Goal: Task Accomplishment & Management: Use online tool/utility

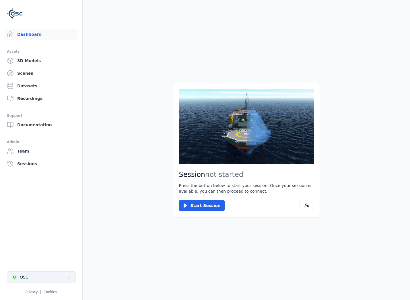
click at [49, 274] on button "O OSC" at bounding box center [41, 277] width 69 height 11
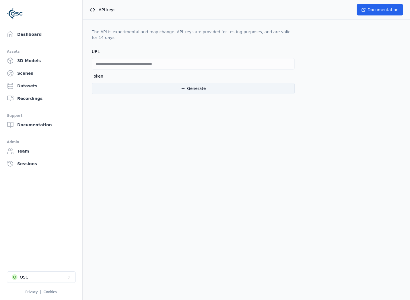
click at [131, 87] on button "Generate" at bounding box center [193, 88] width 203 height 11
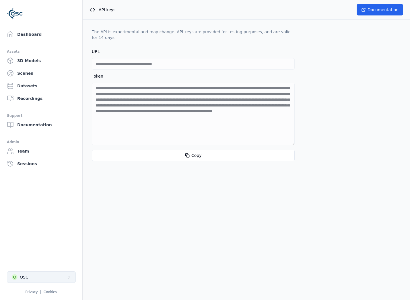
click at [46, 273] on button "O OSC" at bounding box center [41, 277] width 69 height 11
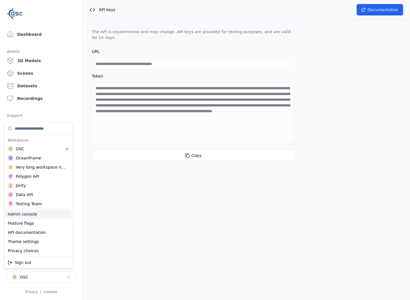
click at [30, 214] on div "Admin console" at bounding box center [38, 214] width 66 height 9
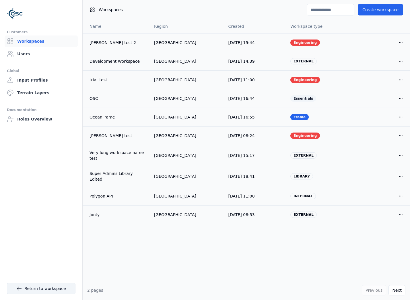
click at [56, 284] on link "Return to workspace" at bounding box center [41, 288] width 69 height 11
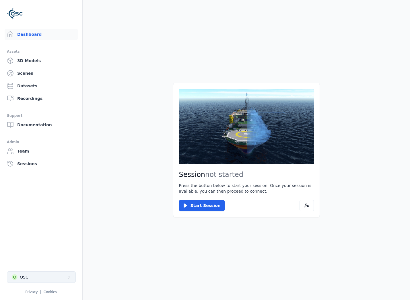
click at [54, 280] on button "O OSC" at bounding box center [41, 277] width 69 height 11
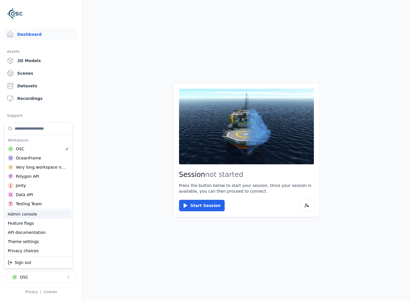
click at [54, 217] on div "Admin console" at bounding box center [38, 214] width 66 height 9
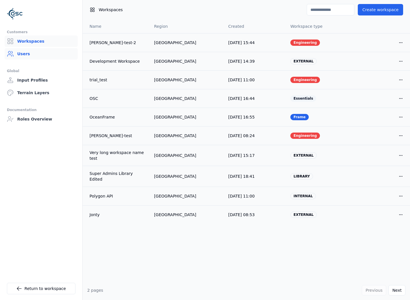
click at [42, 52] on link "Users" at bounding box center [41, 53] width 73 height 11
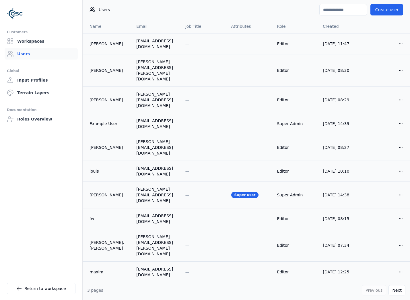
click at [342, 9] on input at bounding box center [343, 9] width 48 height 11
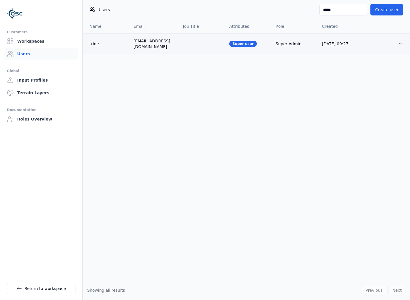
type input "*****"
click at [119, 44] on div "trine" at bounding box center [106, 44] width 35 height 6
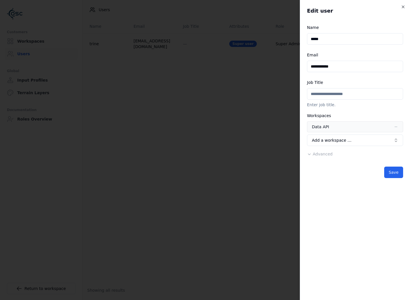
click at [326, 159] on form "**********" at bounding box center [355, 101] width 96 height 154
click at [326, 155] on span "Advanced" at bounding box center [323, 154] width 20 height 5
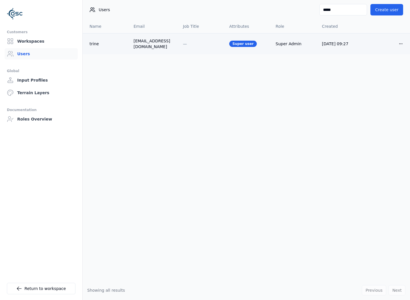
click at [97, 44] on div "trine" at bounding box center [106, 44] width 35 height 6
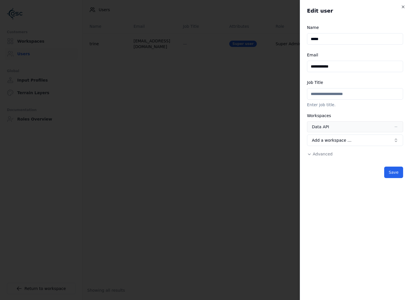
click at [328, 154] on span "Advanced" at bounding box center [323, 154] width 20 height 5
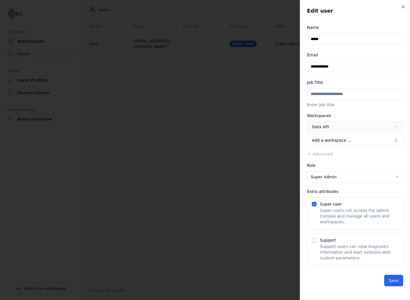
click at [331, 241] on label "Support" at bounding box center [328, 240] width 16 height 5
click at [316, 241] on button "Support" at bounding box center [314, 240] width 5 height 5
click at [393, 280] on button "Save" at bounding box center [393, 280] width 19 height 11
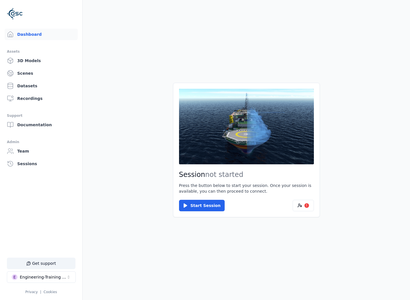
click at [299, 198] on div "Session not started Press the button below to start your session. Once your ses…" at bounding box center [246, 150] width 147 height 135
click at [306, 211] on button "!" at bounding box center [302, 205] width 21 height 11
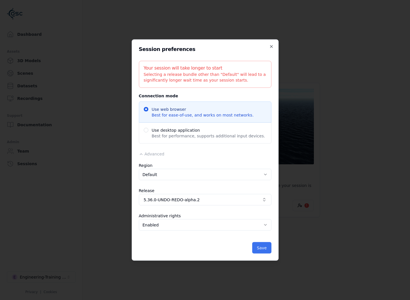
click at [261, 250] on button "Save" at bounding box center [261, 248] width 19 height 11
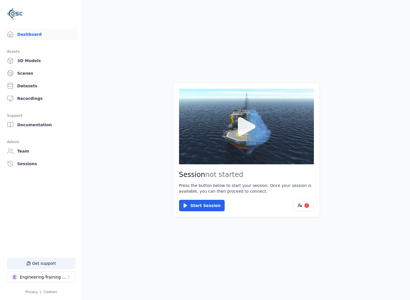
click at [234, 128] on icon at bounding box center [247, 127] width 28 height 28
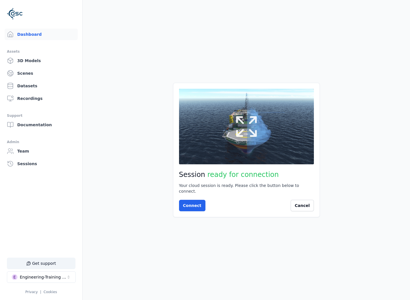
click at [216, 133] on button at bounding box center [246, 127] width 135 height 76
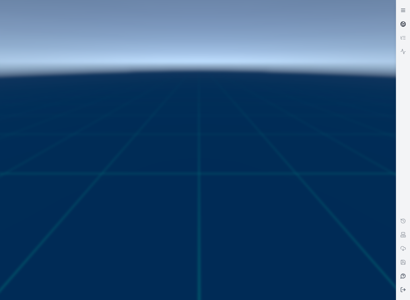
click at [398, 26] on link at bounding box center [403, 24] width 14 height 14
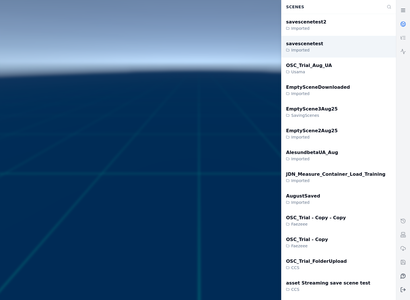
click at [320, 45] on div "savescenetest Imported" at bounding box center [338, 47] width 114 height 22
